Goal: Transaction & Acquisition: Purchase product/service

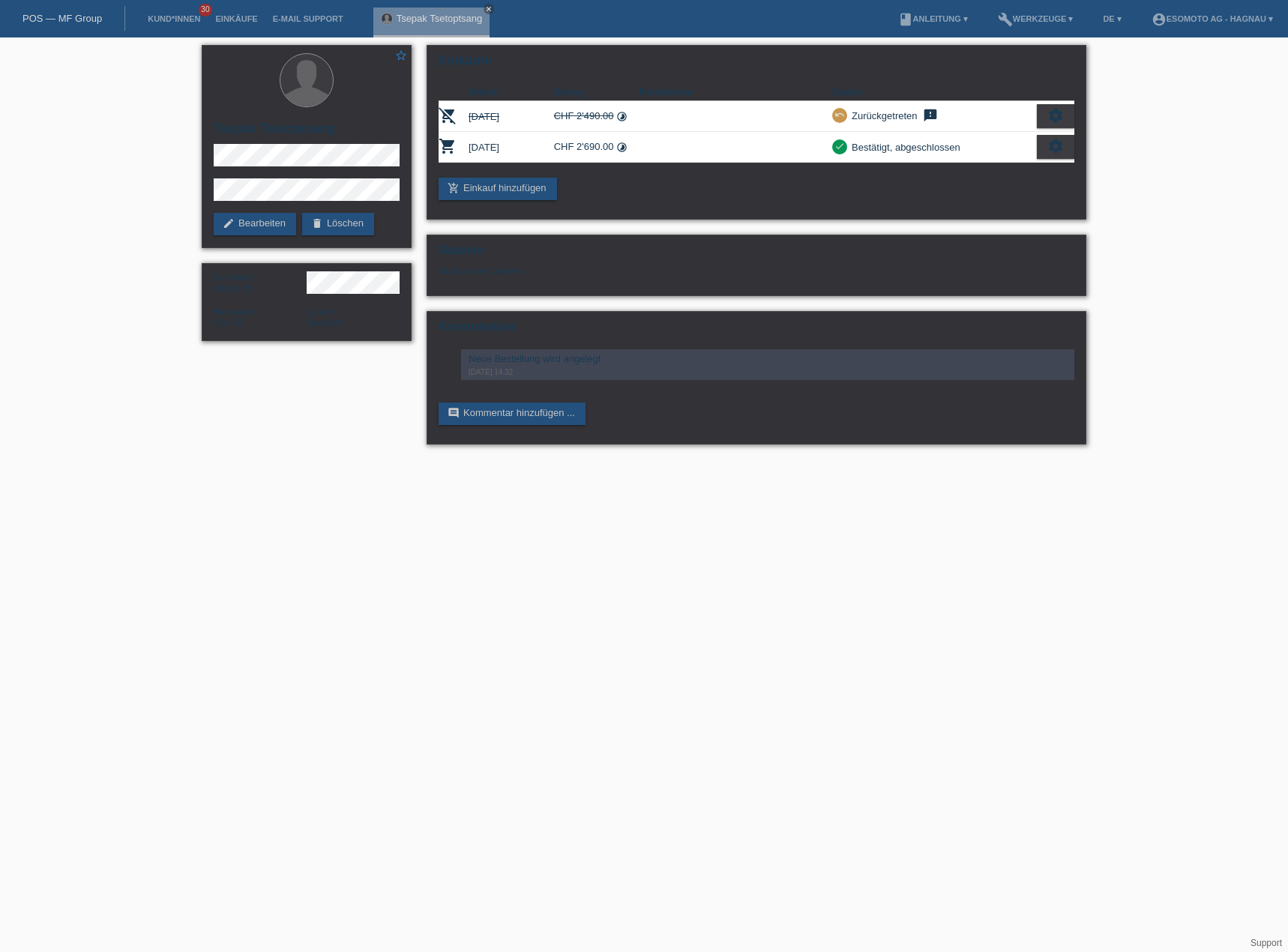
click at [833, 460] on html "POS — MF Group Kund*innen 30 Einkäufe E-Mail Support Tsepak Tsetoptsang close m…" at bounding box center [644, 230] width 1288 height 460
click at [161, 10] on li "Kund*innen 30" at bounding box center [173, 19] width 67 height 39
click at [173, 17] on link "Kund*innen" at bounding box center [173, 18] width 67 height 9
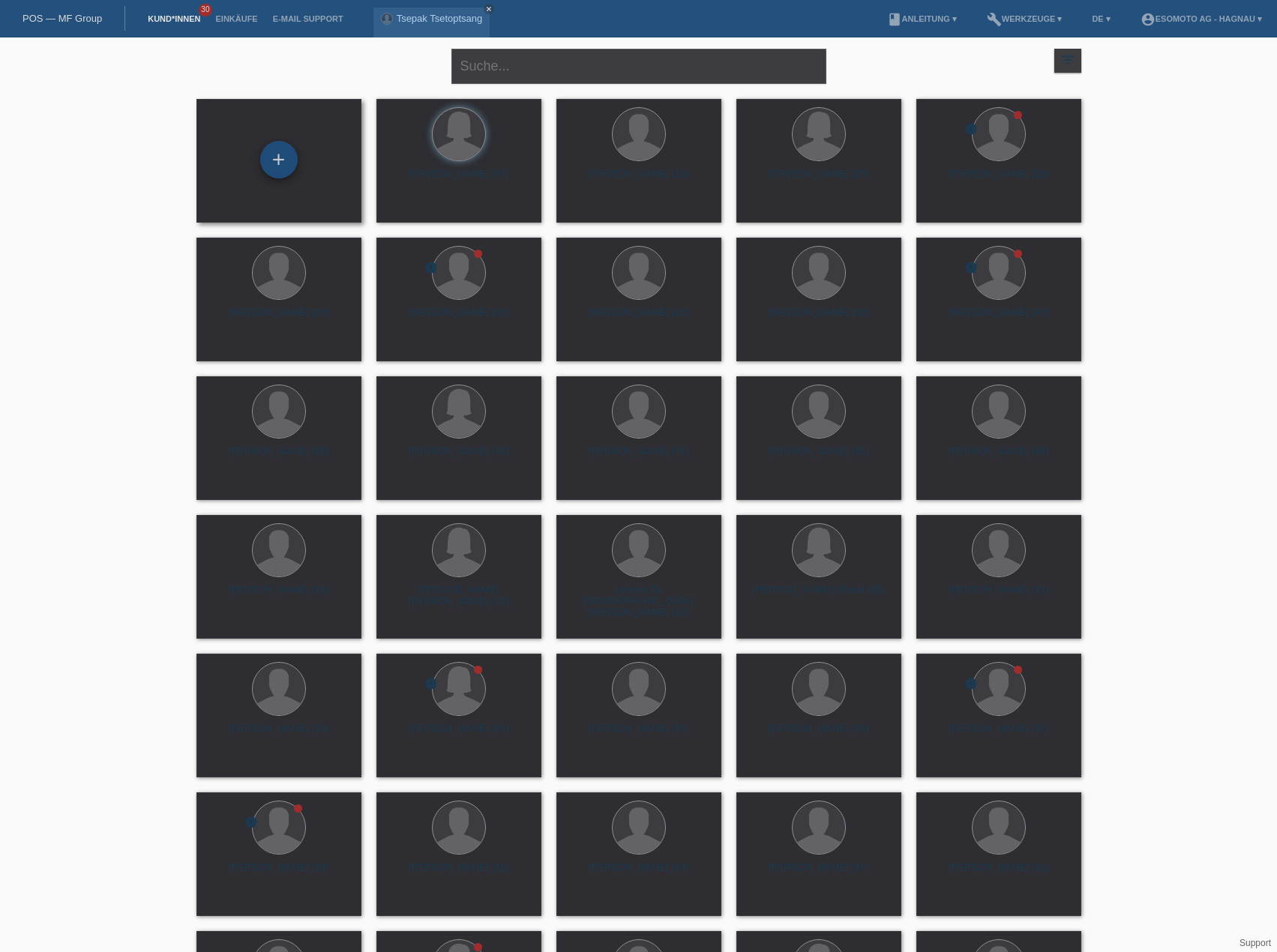
click at [266, 157] on div "+" at bounding box center [279, 159] width 38 height 38
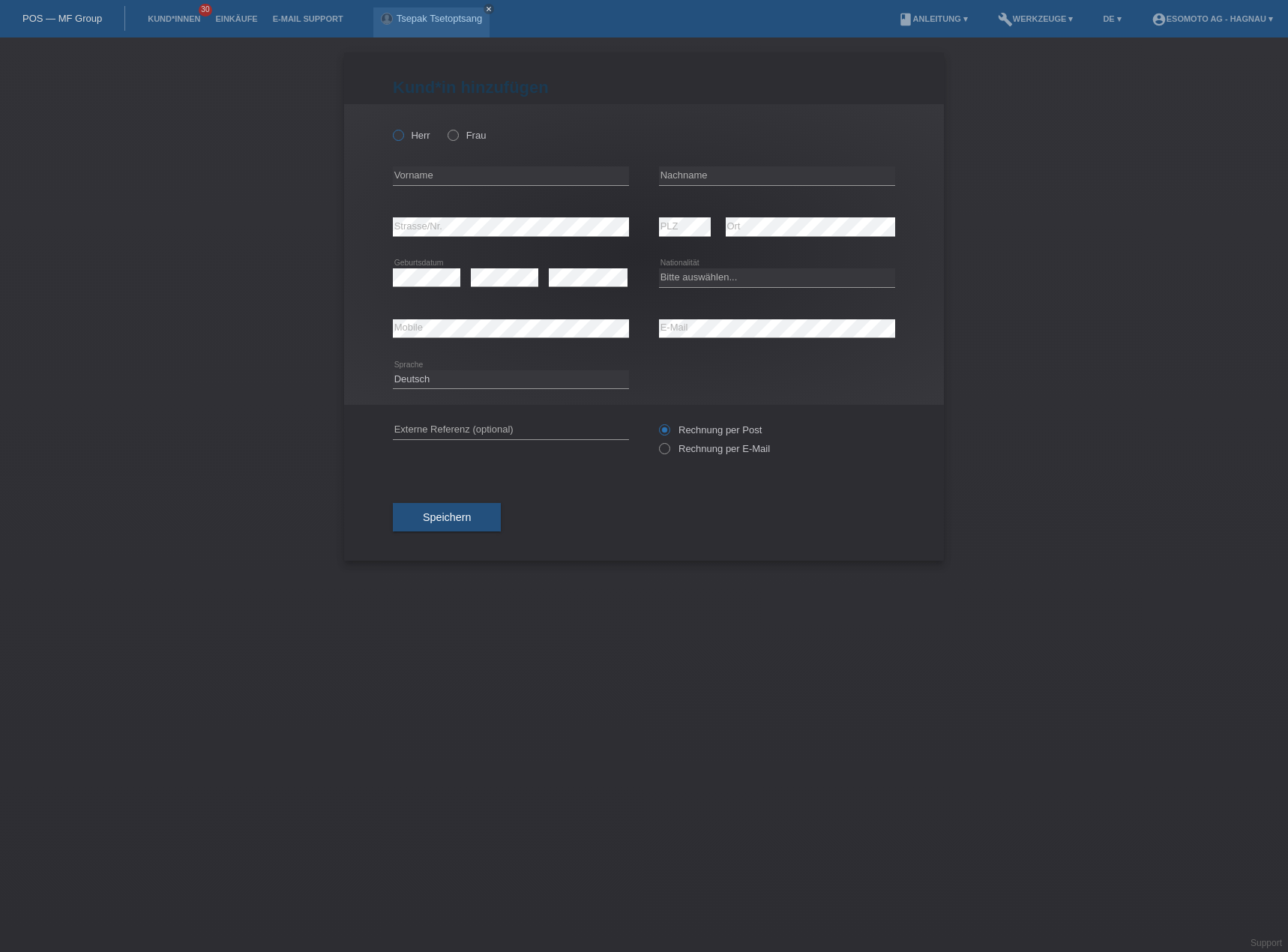
click at [417, 134] on label "Herr" at bounding box center [411, 135] width 38 height 11
click at [403, 134] on input "Herr" at bounding box center [397, 134] width 10 height 10
radio input "true"
click at [436, 168] on div "error Vorname" at bounding box center [510, 176] width 236 height 51
click at [436, 179] on input "text" at bounding box center [510, 176] width 236 height 18
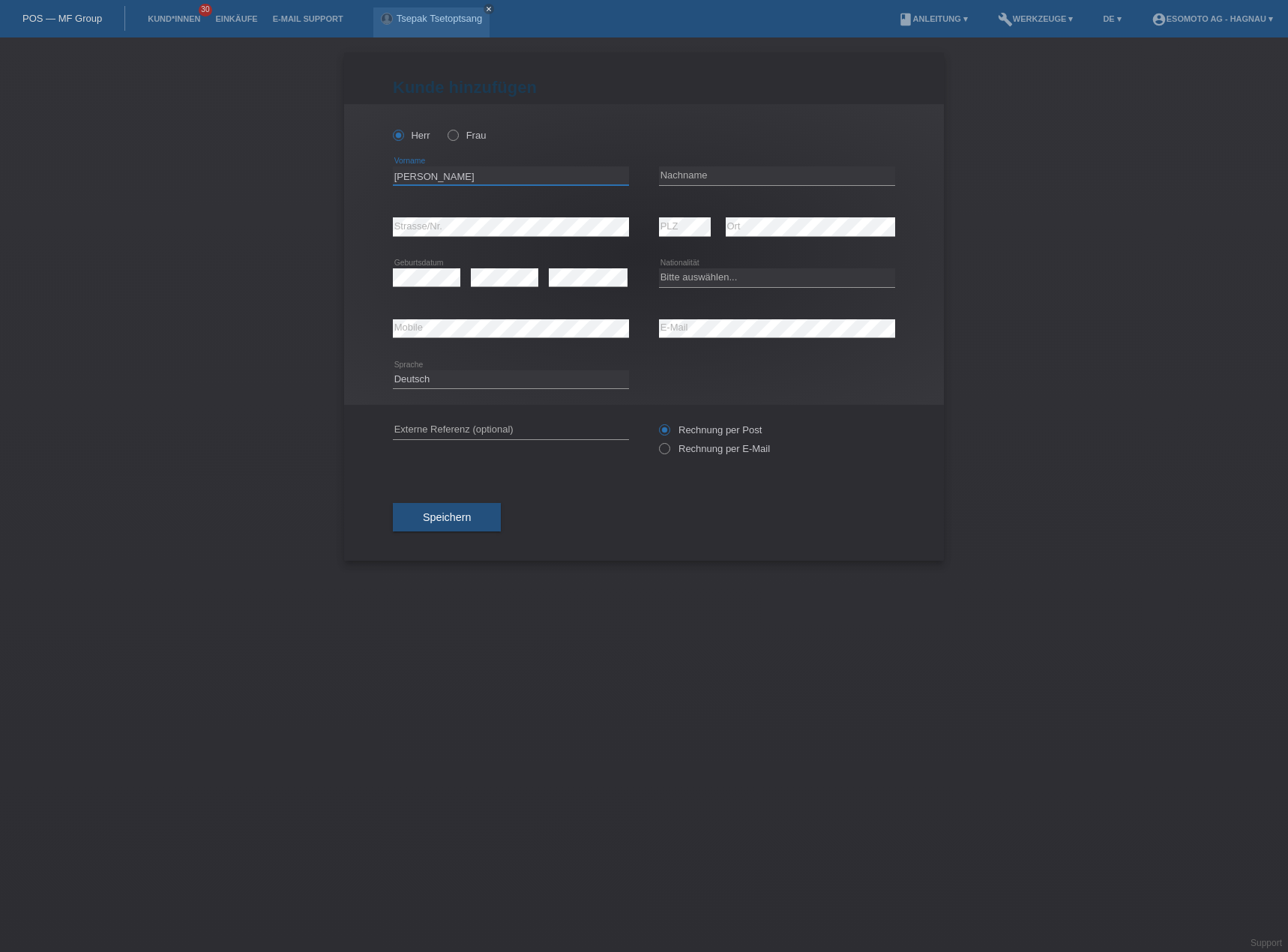
type input "Damian Jose"
click at [746, 172] on input "text" at bounding box center [777, 176] width 236 height 18
type input "Males Ascanta"
click at [1015, 366] on div "Kund*in hinzufügen Kunde hinzufügen Kundin hinzufügen Herr Frau Damian Jose err…" at bounding box center [644, 495] width 1288 height 915
click at [1083, 361] on div "Kund*in hinzufügen Kunde hinzufügen Kundin hinzufügen Herr Frau Damian Jose err…" at bounding box center [644, 495] width 1288 height 915
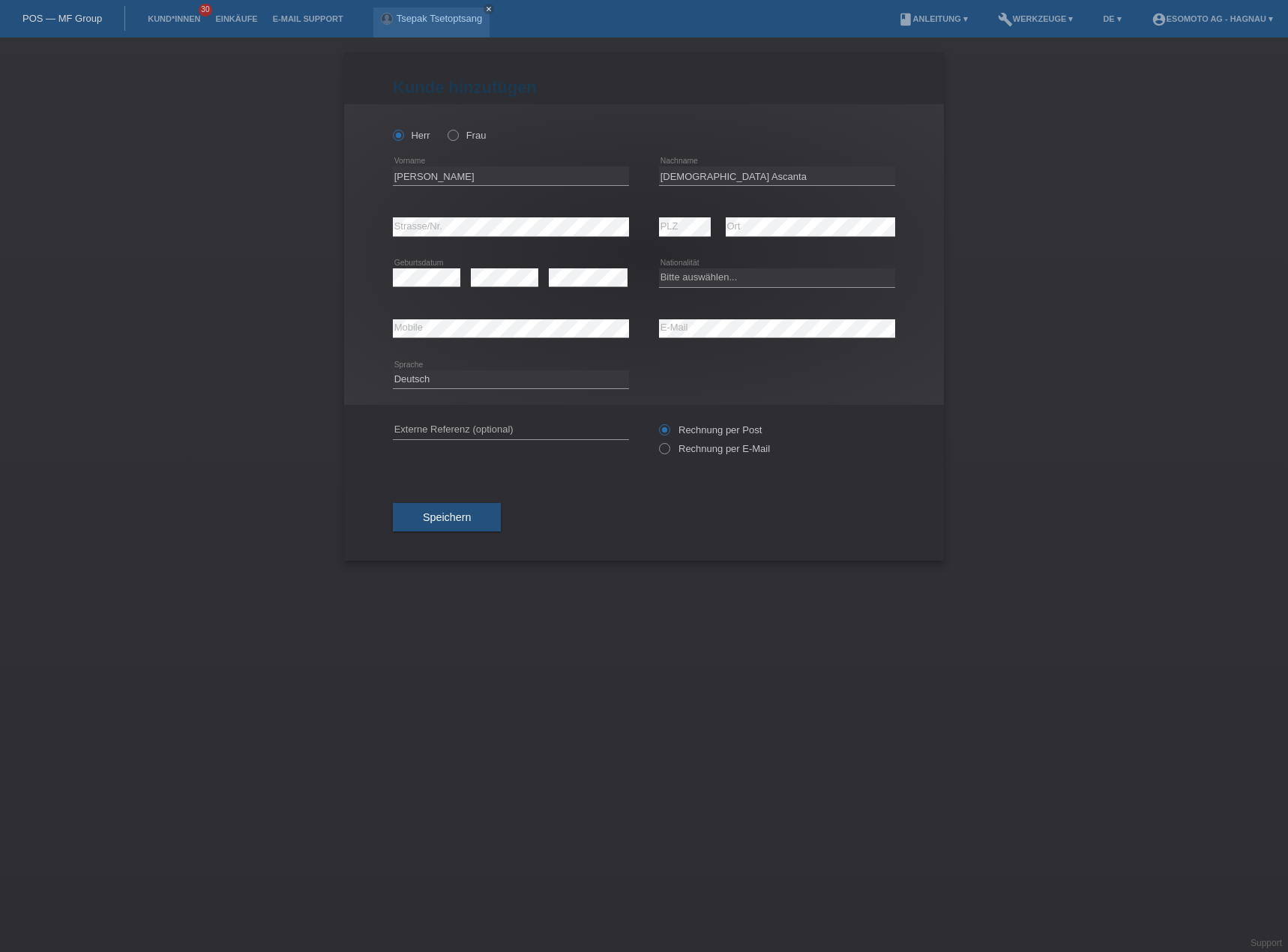
drag, startPoint x: 923, startPoint y: 618, endPoint x: 860, endPoint y: 465, distance: 165.5
click at [917, 605] on div "Kund*in hinzufügen Kunde hinzufügen Kundin hinzufügen Herr Frau Damian Jose err…" at bounding box center [644, 495] width 1288 height 915
click at [757, 282] on select "Bitte auswählen... Schweiz Deutschland Liechtenstein Österreich ------------ Af…" at bounding box center [777, 278] width 236 height 18
select select "CH"
click at [659, 269] on select "Bitte auswählen... Schweiz Deutschland Liechtenstein Österreich ------------ Af…" at bounding box center [777, 278] width 236 height 18
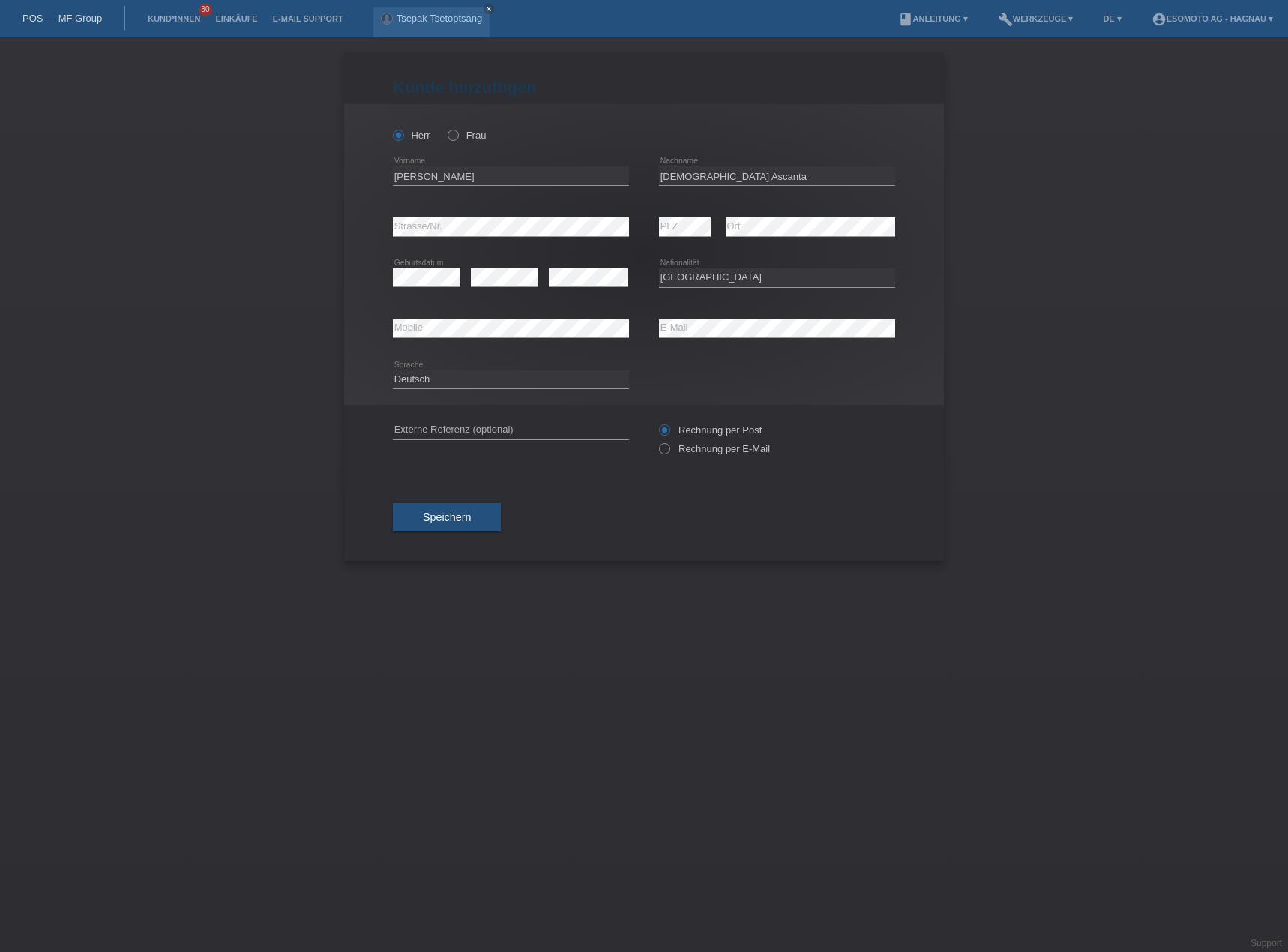
click at [968, 394] on div "Kund*in hinzufügen Kunde hinzufügen Kundin hinzufügen Herr Frau Damian Jose err…" at bounding box center [644, 495] width 1288 height 915
click at [691, 315] on div "error E-Mail" at bounding box center [777, 328] width 236 height 51
click at [614, 562] on div "Kund*in hinzufügen Kunde hinzufügen Kundin hinzufügen Herr Frau Damian Jose err…" at bounding box center [644, 495] width 1288 height 915
click at [456, 514] on span "Speichern" at bounding box center [447, 517] width 48 height 12
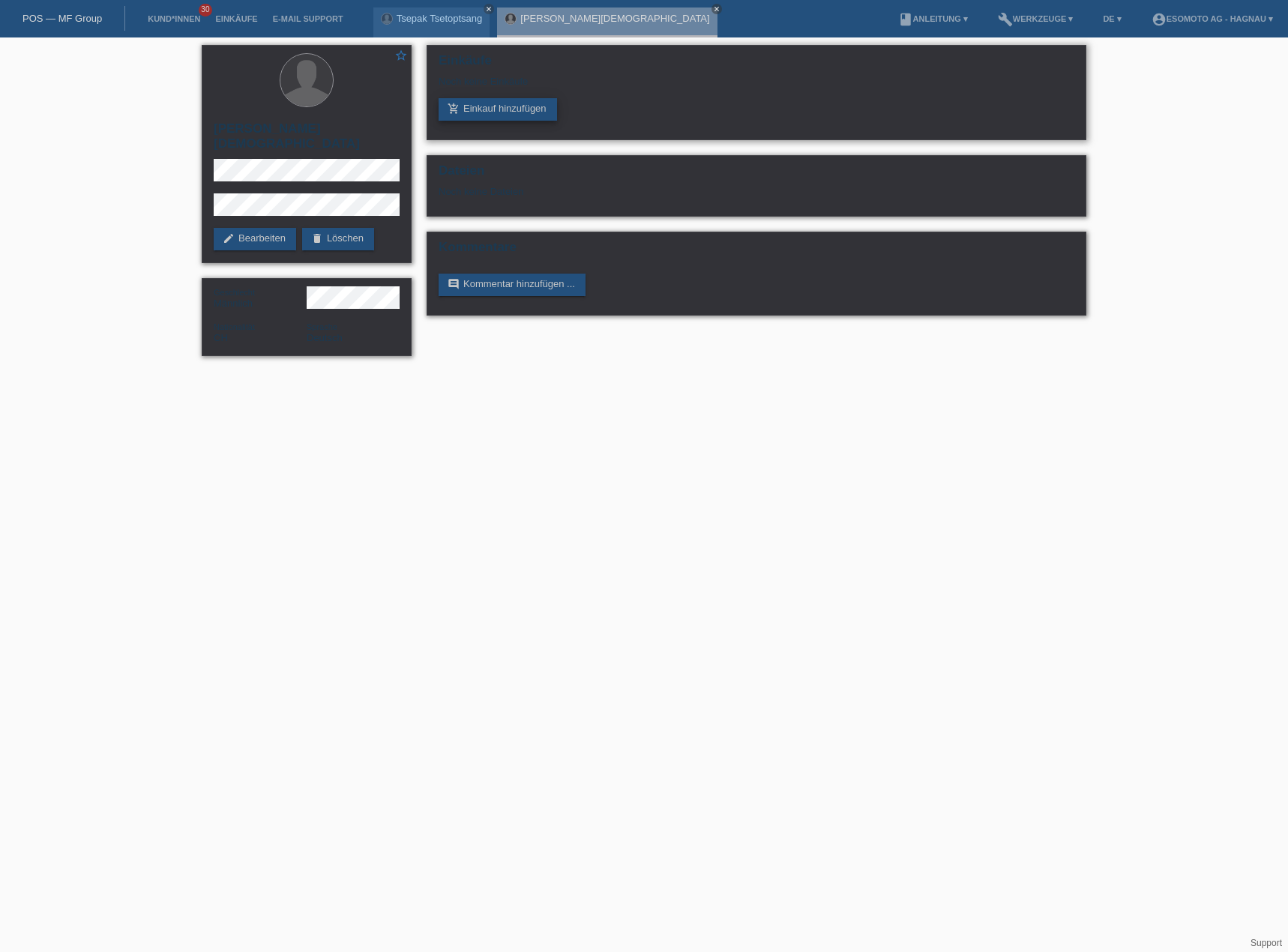
drag, startPoint x: 519, startPoint y: 108, endPoint x: 538, endPoint y: 115, distance: 20.2
click at [519, 108] on link "add_shopping_cart Einkauf hinzufügen" at bounding box center [497, 109] width 119 height 22
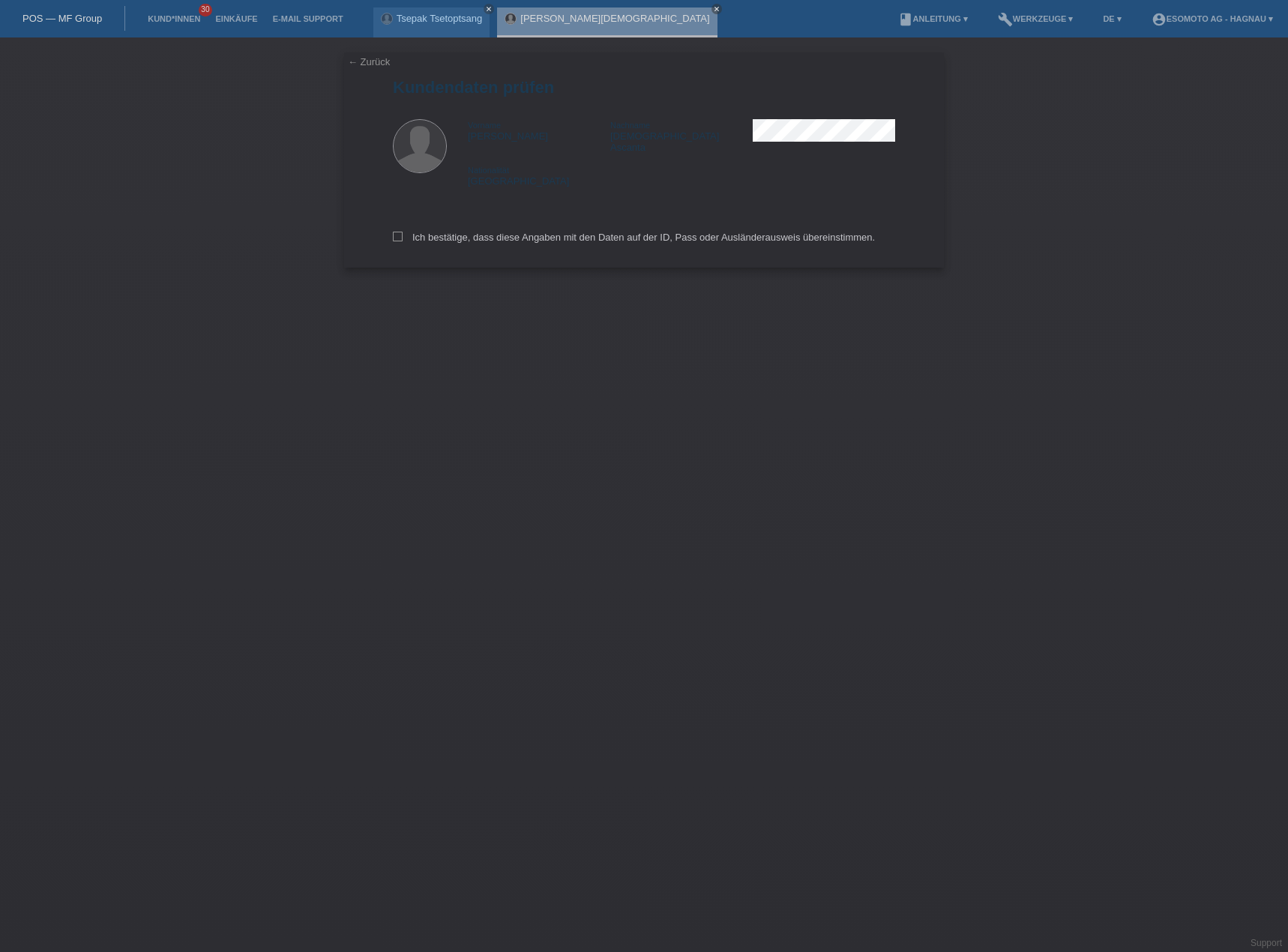
click at [483, 220] on div "Ich bestätige, dass diese Angaben mit den Daten auf der ID, Pass oder Ausländer…" at bounding box center [644, 235] width 502 height 66
click at [517, 232] on label "Ich bestätige, dass diese Angaben mit den Daten auf der ID, Pass oder Ausländer…" at bounding box center [633, 237] width 482 height 11
click at [403, 232] on input "Ich bestätige, dass diese Angaben mit den Daten auf der ID, Pass oder Ausländer…" at bounding box center [397, 236] width 10 height 10
checkbox input "true"
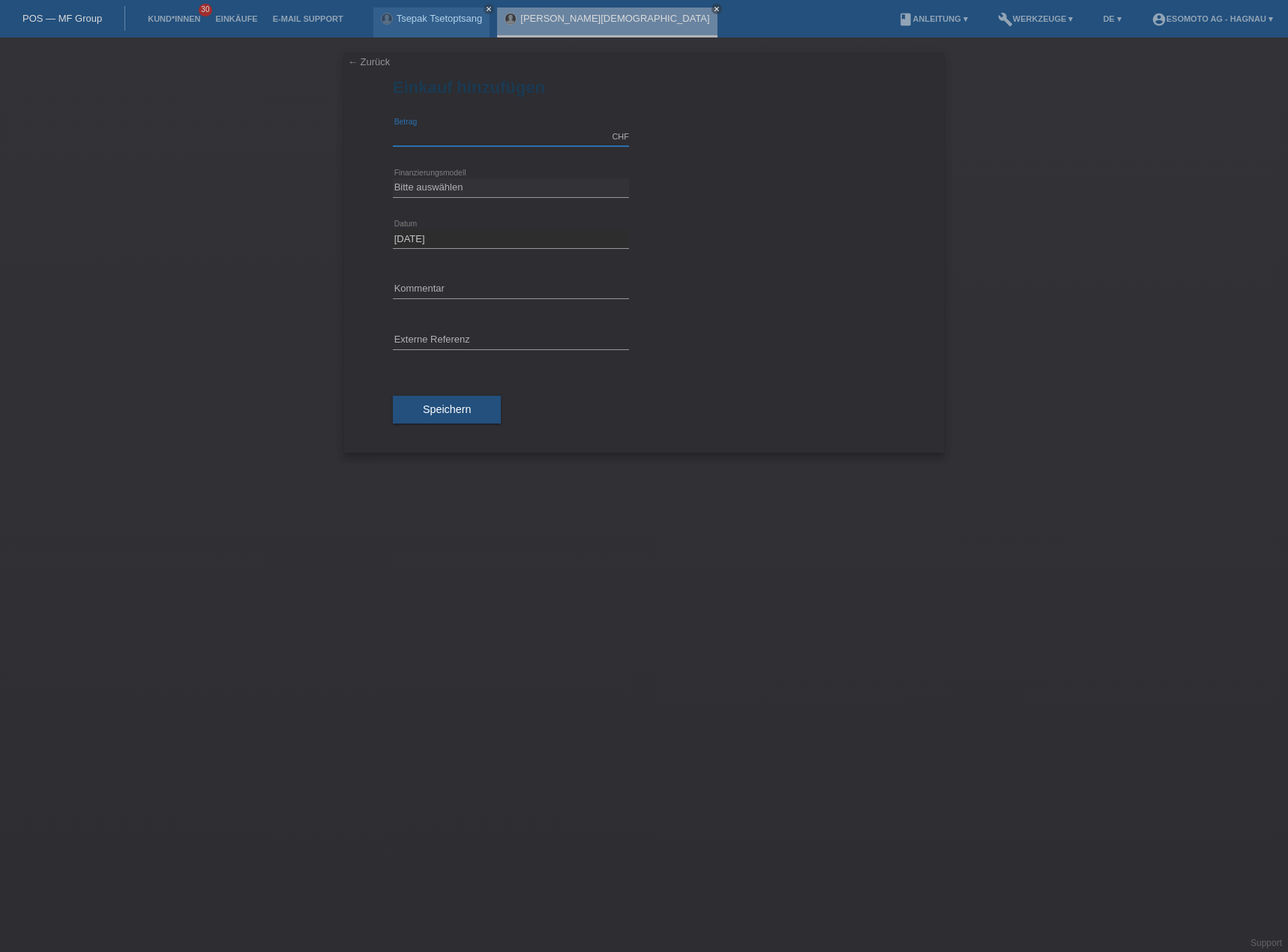
click at [466, 142] on input "text" at bounding box center [510, 137] width 236 height 18
type input "2690.00"
drag, startPoint x: 456, startPoint y: 189, endPoint x: 483, endPoint y: 186, distance: 27.2
click at [456, 189] on select "Bitte auswählen Fixe Raten Kauf auf Rechnung mit Teilzahlungsoption" at bounding box center [510, 188] width 236 height 18
select select "69"
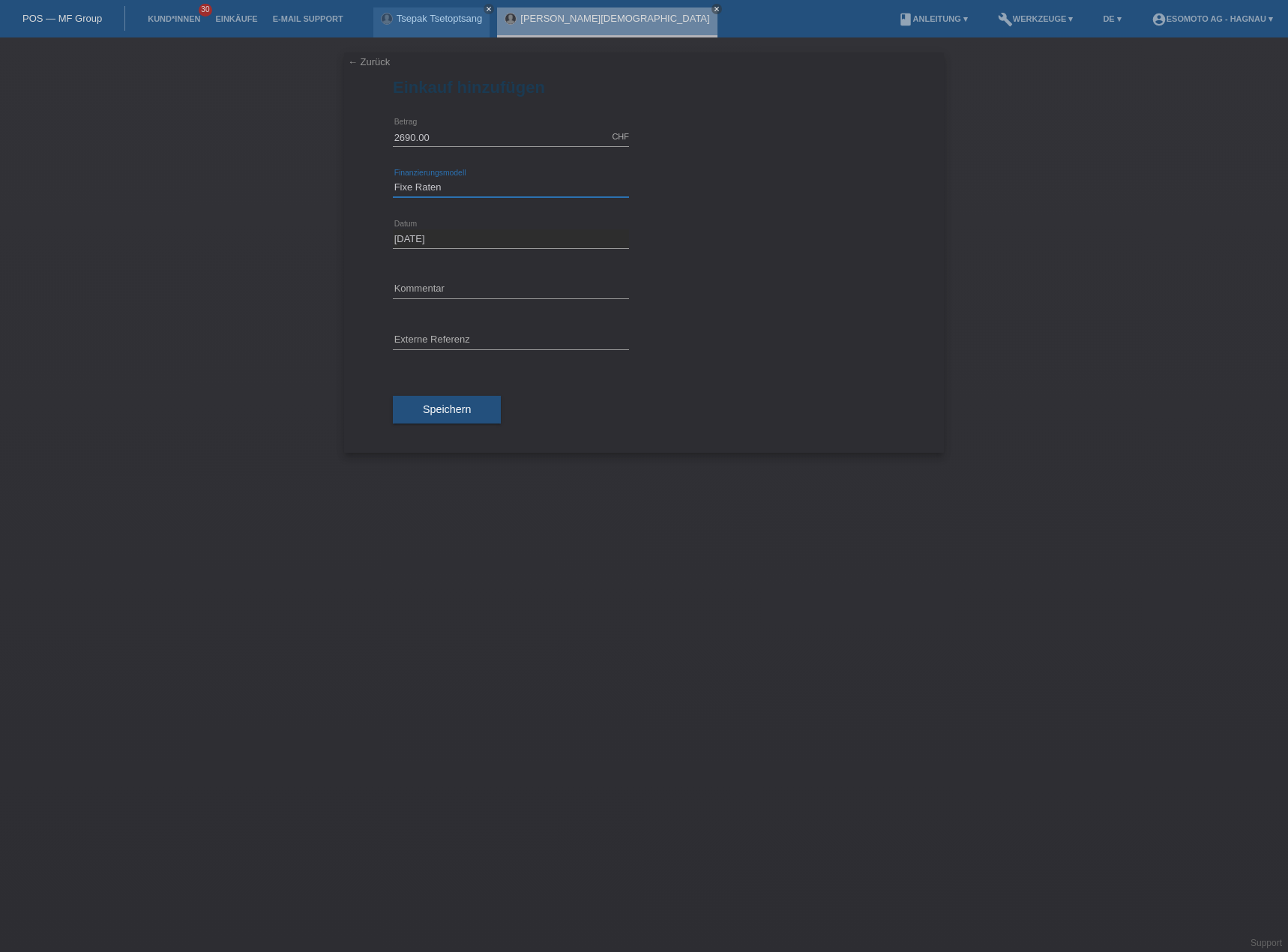
click at [393, 178] on select "Bitte auswählen Fixe Raten Kauf auf Rechnung mit Teilzahlungsoption" at bounding box center [510, 188] width 236 height 18
drag, startPoint x: 463, startPoint y: 235, endPoint x: 476, endPoint y: 235, distance: 13.0
click at [463, 235] on select "Bitte auswählen 12 Raten 24 Raten 36 Raten 48 Raten" at bounding box center [510, 238] width 236 height 18
select select "139"
click at [393, 229] on select "Bitte auswählen 12 Raten 24 Raten 36 Raten 48 Raten" at bounding box center [510, 238] width 236 height 18
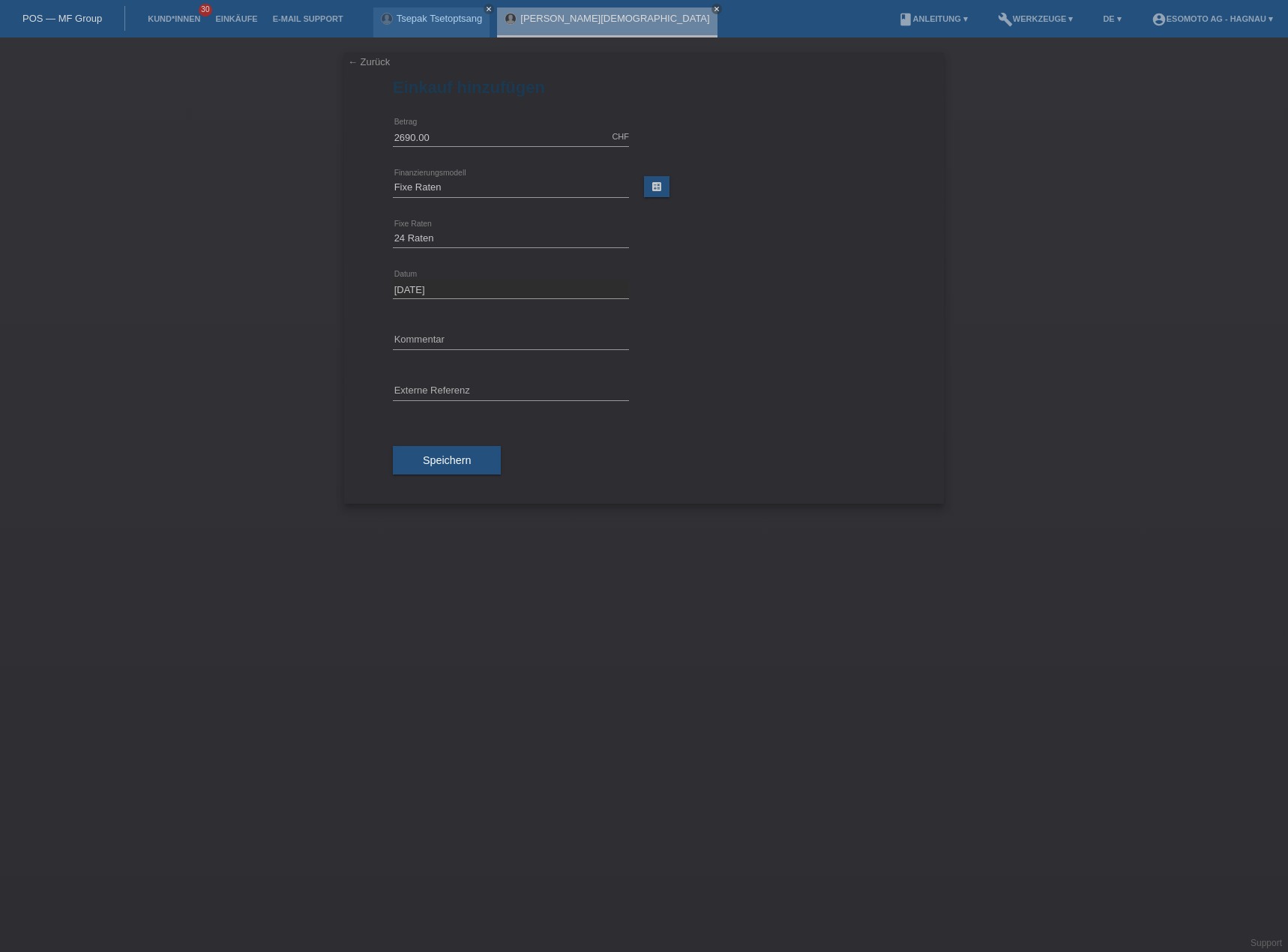
drag, startPoint x: 735, startPoint y: 312, endPoint x: 651, endPoint y: 358, distance: 95.8
click at [728, 316] on div "2690.00 CHF error Betrag Bitte auswählen error" at bounding box center [644, 307] width 502 height 392
drag, startPoint x: 469, startPoint y: 456, endPoint x: 506, endPoint y: 453, distance: 37.1
click at [472, 456] on button "Speichern" at bounding box center [446, 460] width 108 height 29
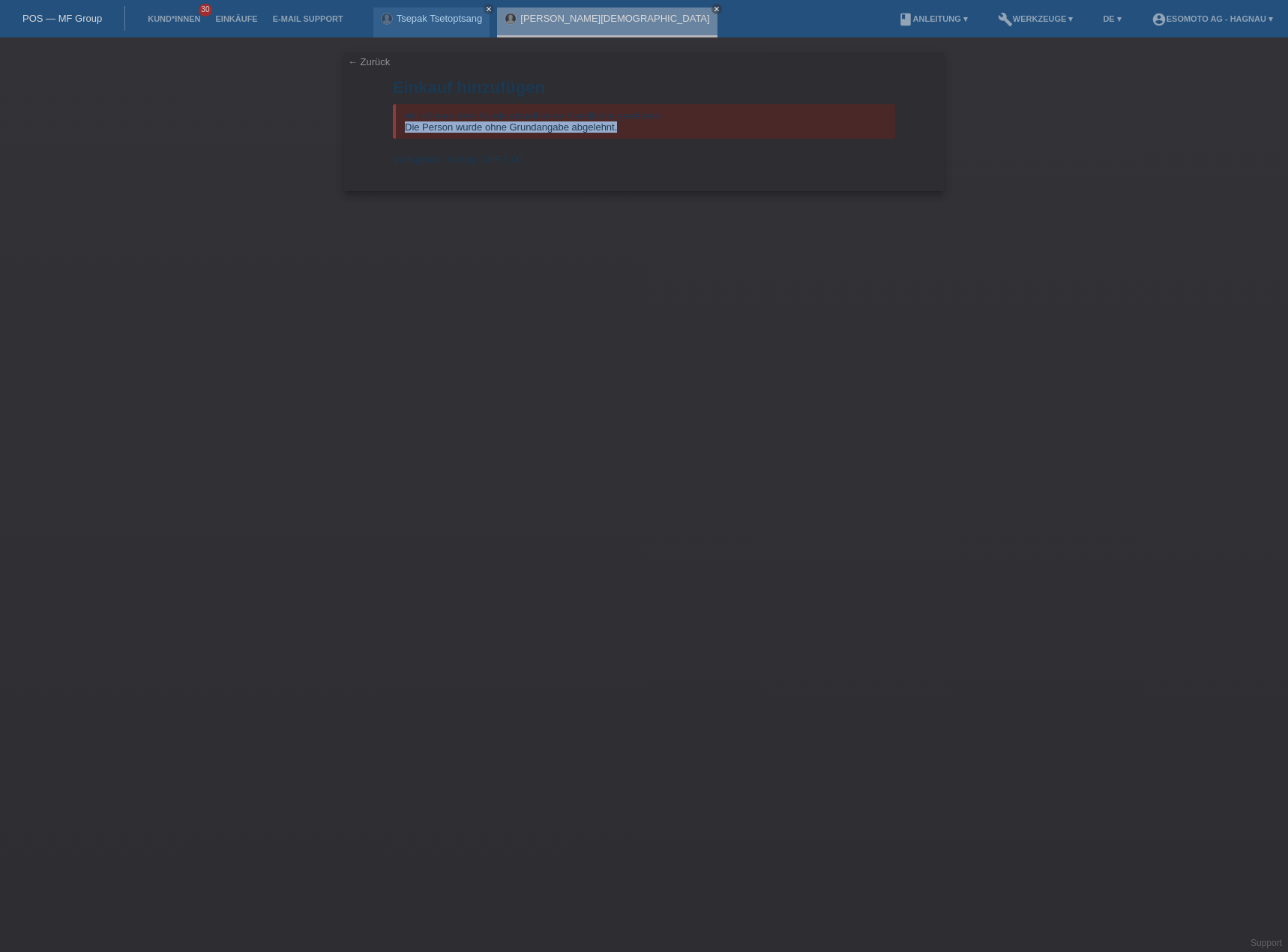
drag, startPoint x: 630, startPoint y: 132, endPoint x: 395, endPoint y: 126, distance: 235.1
click at [395, 126] on div "Wir können dem Kunde aktuell keine Kreditlimite gewähren. Die Person wurde ohne…" at bounding box center [644, 120] width 502 height 34
click at [647, 128] on div "Wir können dem Kunde aktuell keine Kreditlimite gewähren. Die Person wurde ohne…" at bounding box center [644, 120] width 502 height 34
drag, startPoint x: 667, startPoint y: 118, endPoint x: 395, endPoint y: 117, distance: 272.0
click at [395, 117] on div "Wir können dem Kunde aktuell keine Kreditlimite gewähren. Die Person wurde ohne…" at bounding box center [644, 120] width 502 height 34
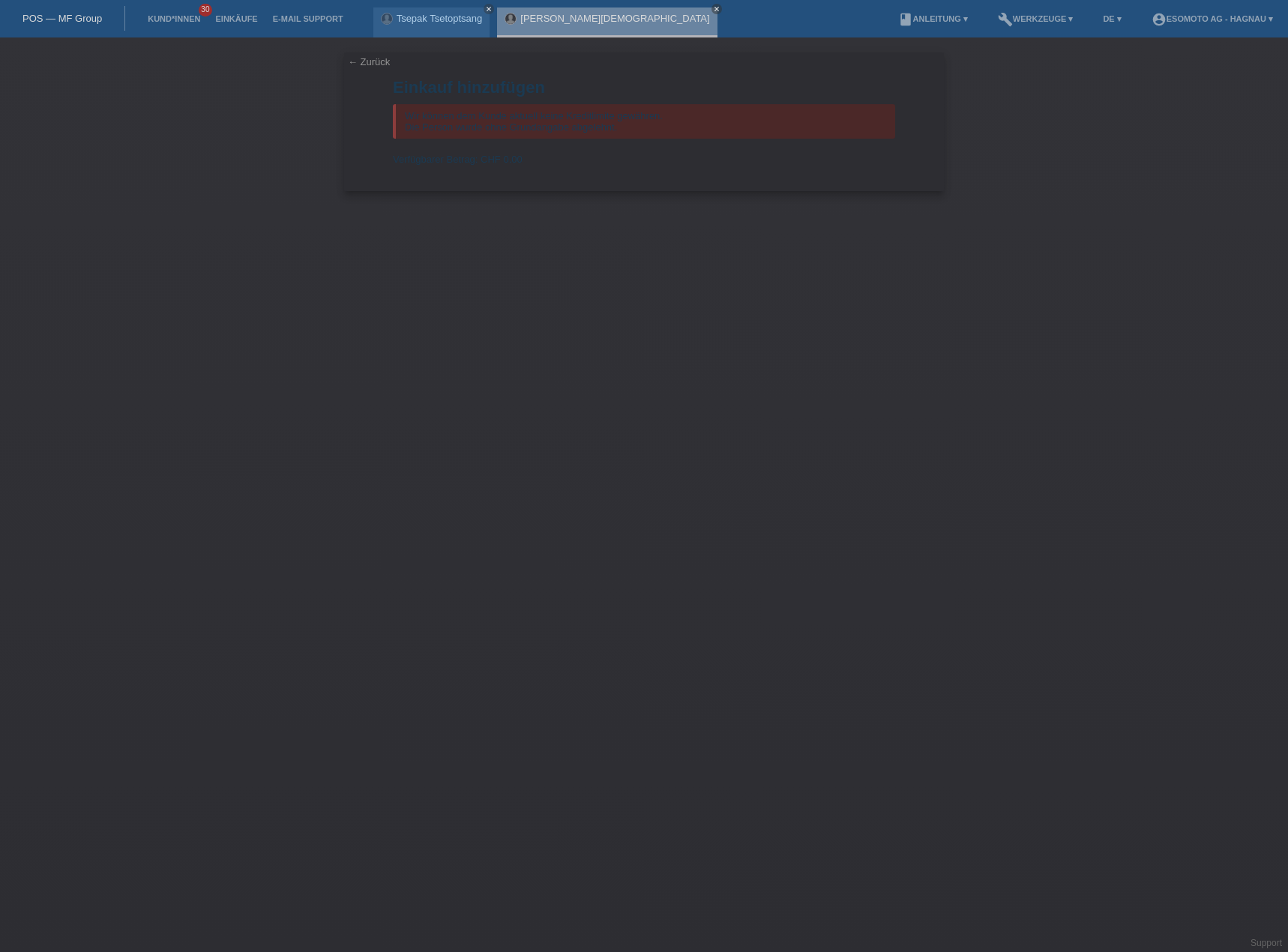
click at [708, 158] on div "Verfügbarer Betrag: CHF 0.00" at bounding box center [644, 159] width 502 height 11
